Goal: Transaction & Acquisition: Purchase product/service

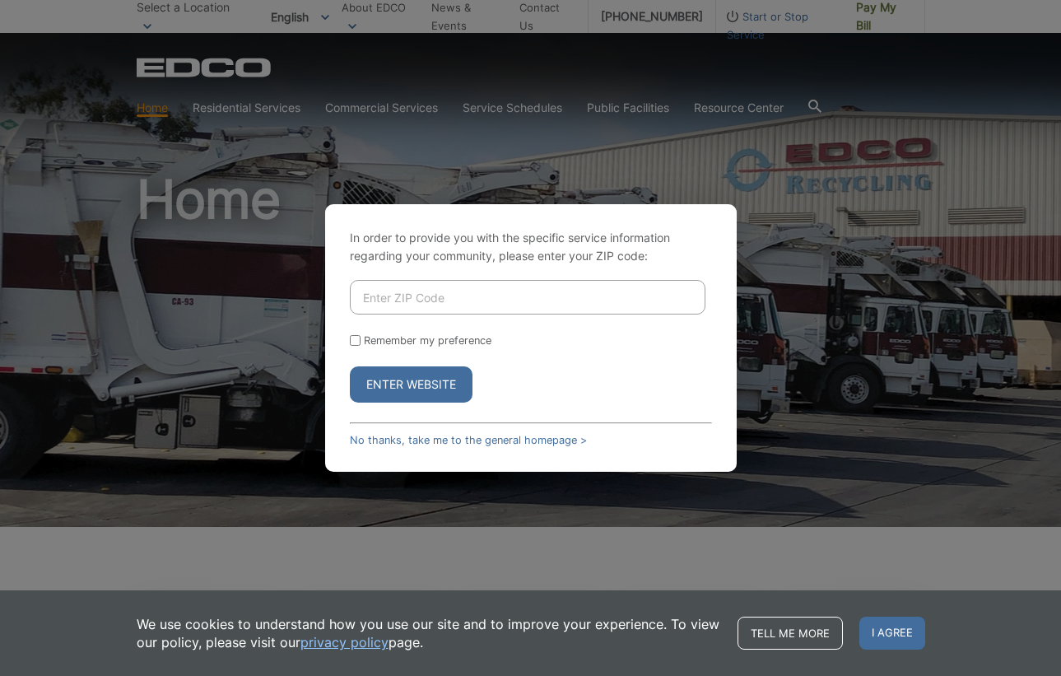
click at [394, 295] on input "Enter ZIP Code" at bounding box center [528, 297] width 356 height 35
type input "92040"
click at [411, 384] on button "Enter Website" at bounding box center [411, 384] width 123 height 36
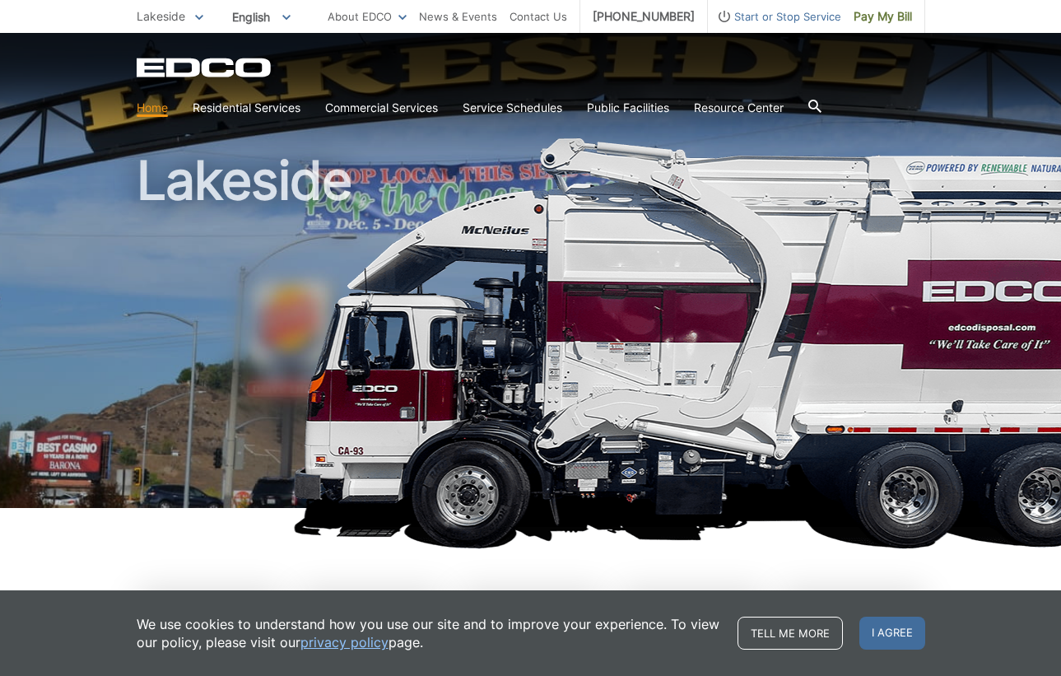
scroll to position [49, 0]
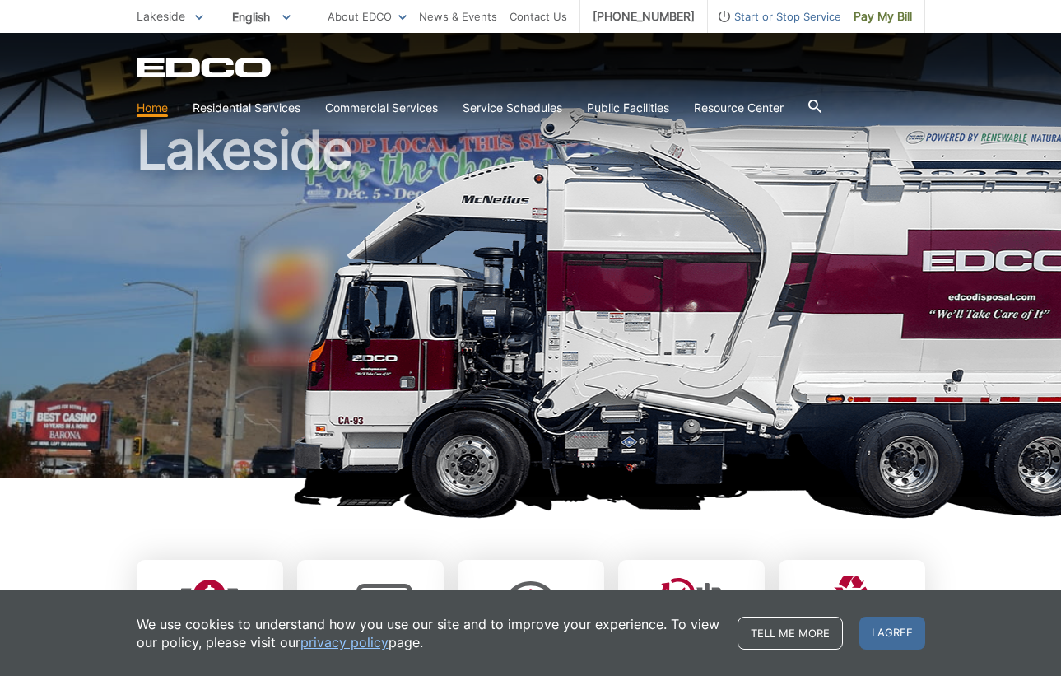
click at [152, 111] on link "Home" at bounding box center [152, 108] width 31 height 18
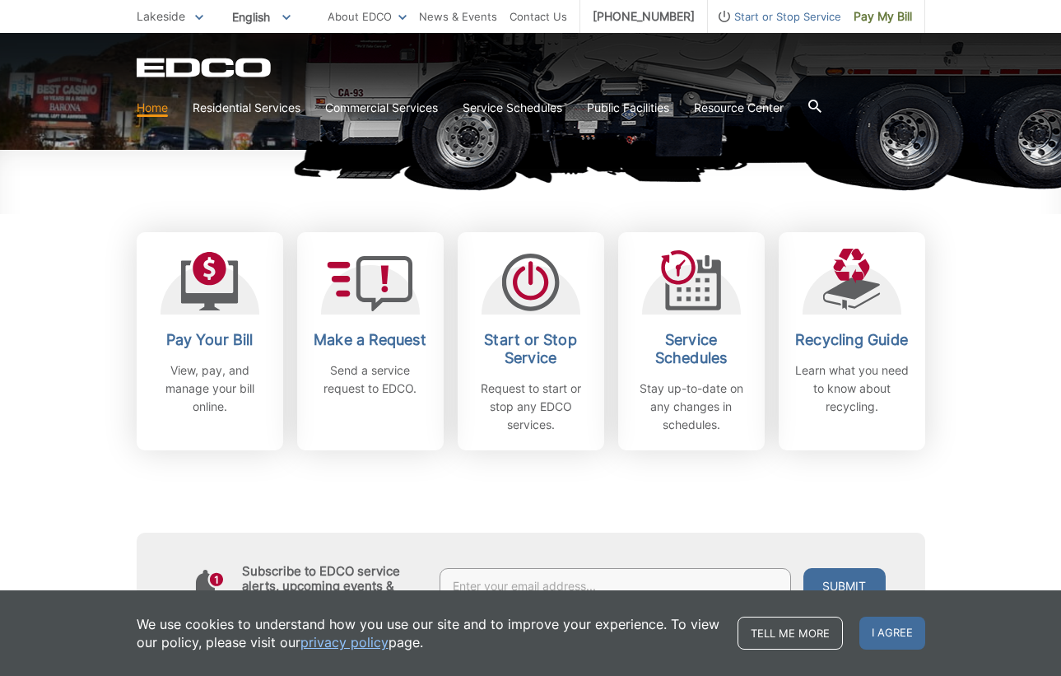
scroll to position [384, 0]
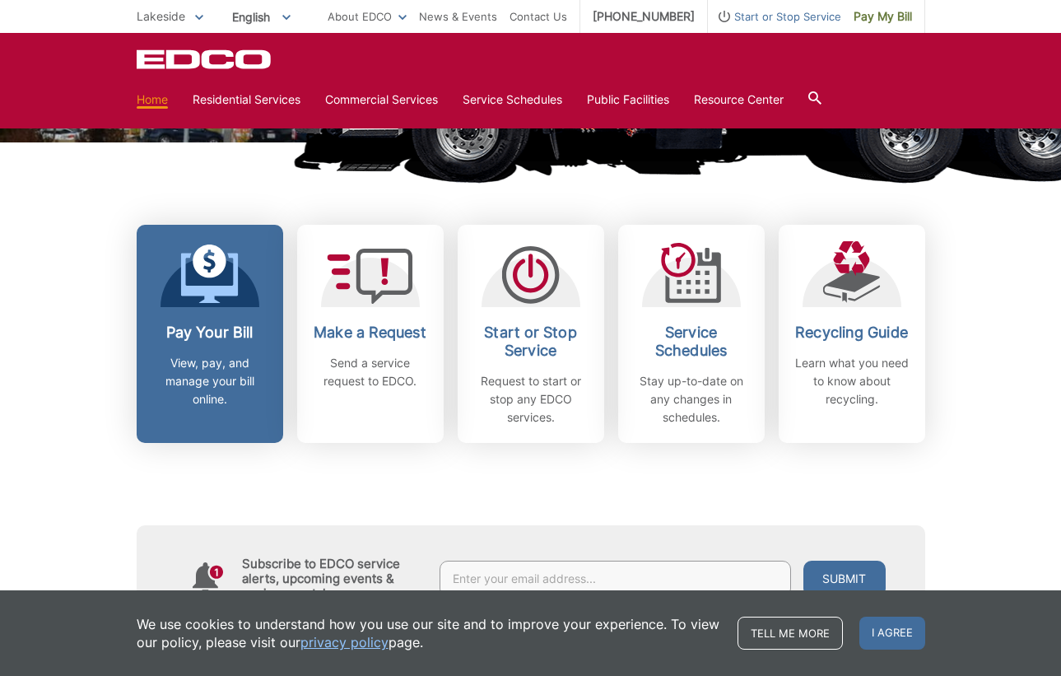
click at [233, 291] on icon at bounding box center [209, 278] width 58 height 50
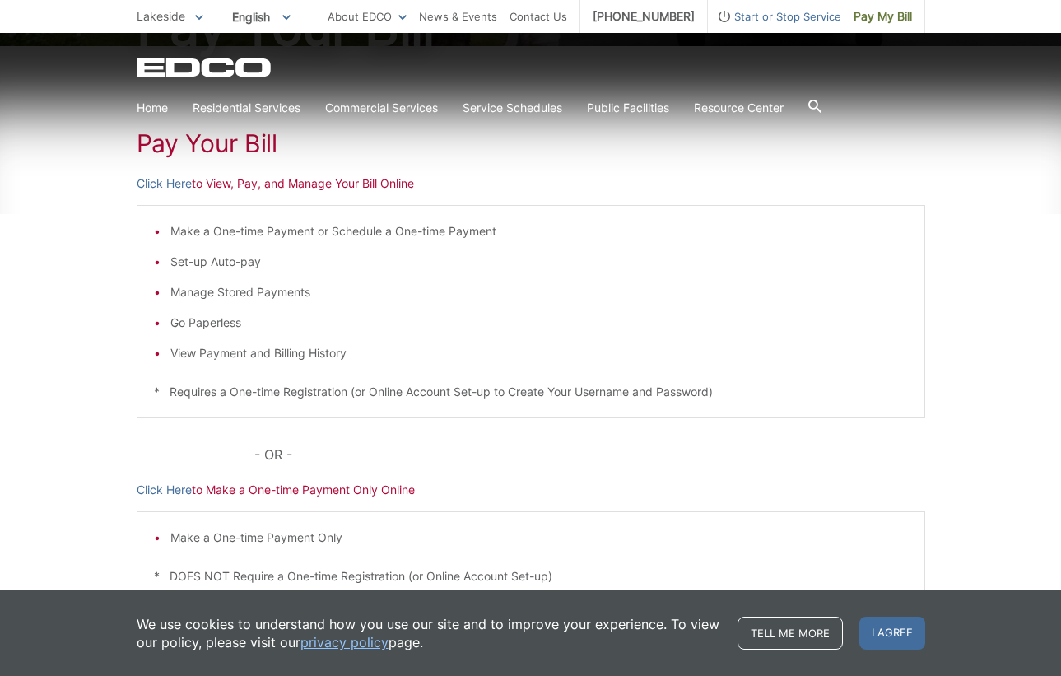
scroll to position [249, 0]
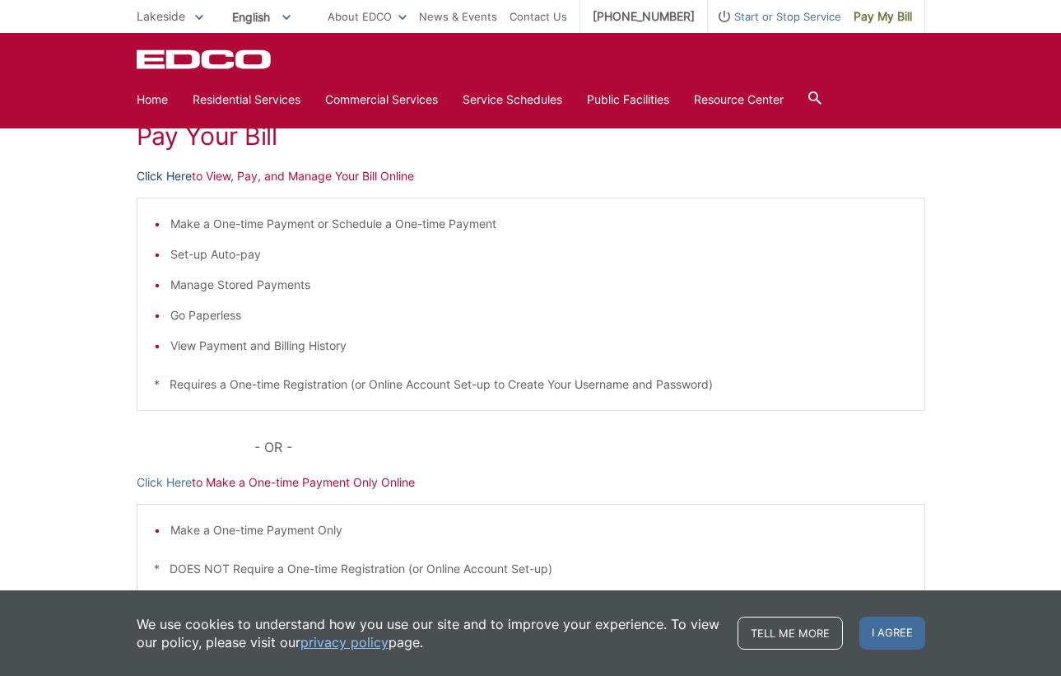
click at [161, 174] on link "Click Here" at bounding box center [164, 176] width 55 height 18
